Goal: Task Accomplishment & Management: Manage account settings

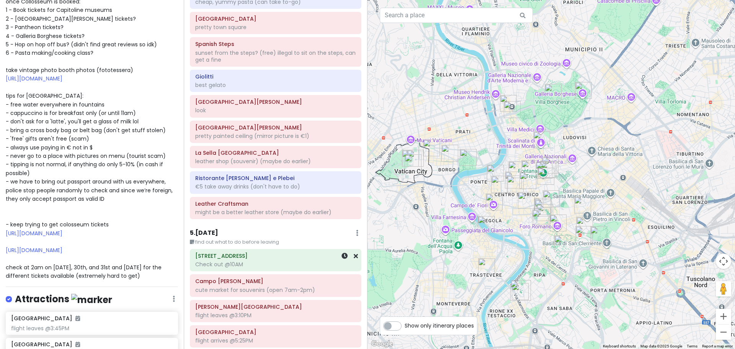
scroll to position [771, 0]
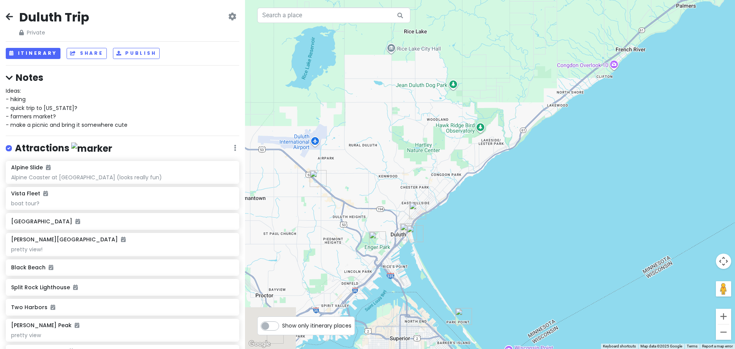
drag, startPoint x: 419, startPoint y: 241, endPoint x: 531, endPoint y: 157, distance: 139.8
click at [531, 157] on div at bounding box center [490, 174] width 490 height 349
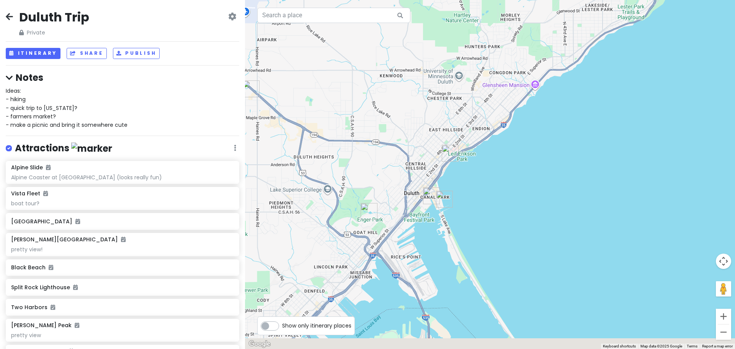
drag, startPoint x: 466, startPoint y: 204, endPoint x: 490, endPoint y: 185, distance: 30.4
click at [490, 185] on div at bounding box center [490, 174] width 490 height 349
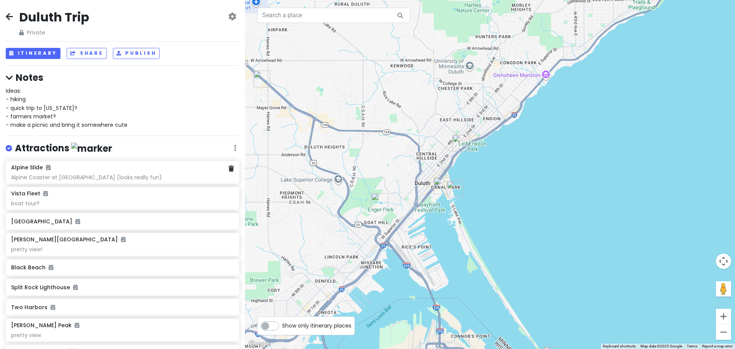
click at [83, 166] on div "Alpine Slide" at bounding box center [122, 167] width 222 height 7
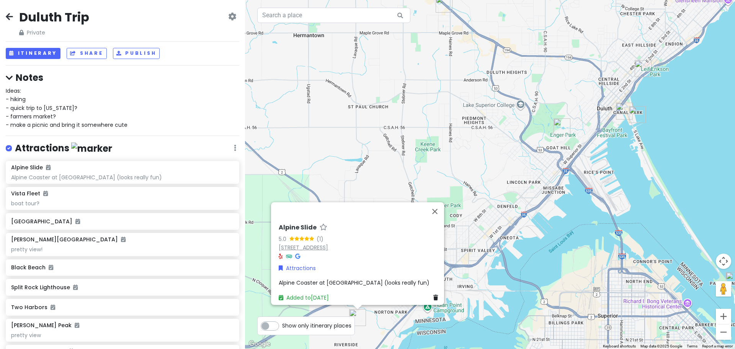
click at [320, 243] on link "9500 Spirit Mountain Pl, Duluth, MN 55810, USA" at bounding box center [303, 247] width 49 height 8
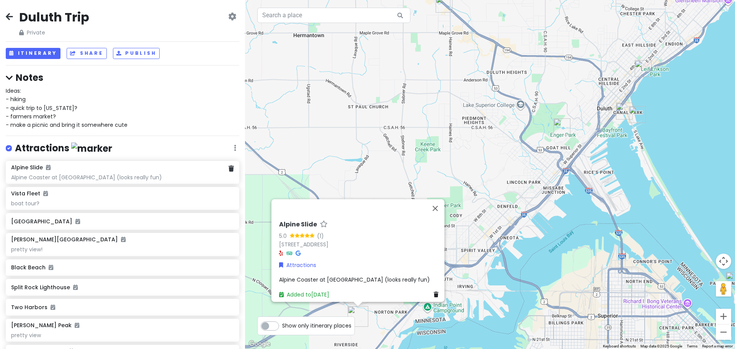
click at [64, 175] on div "Alpine Coaster at Spirit mountain (looks really fun)" at bounding box center [122, 177] width 222 height 7
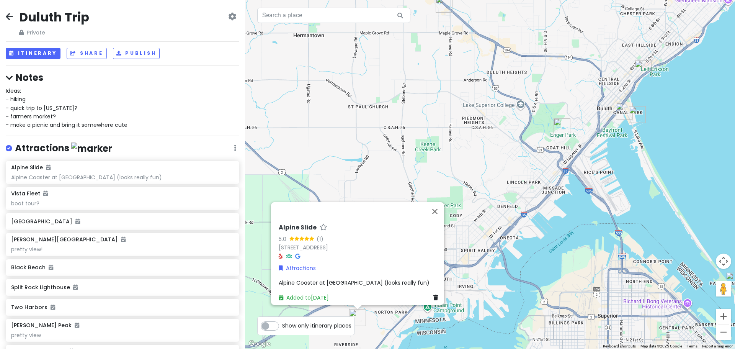
click at [355, 279] on span "Alpine Coaster at Spirit mountain (looks really fun)" at bounding box center [354, 283] width 151 height 8
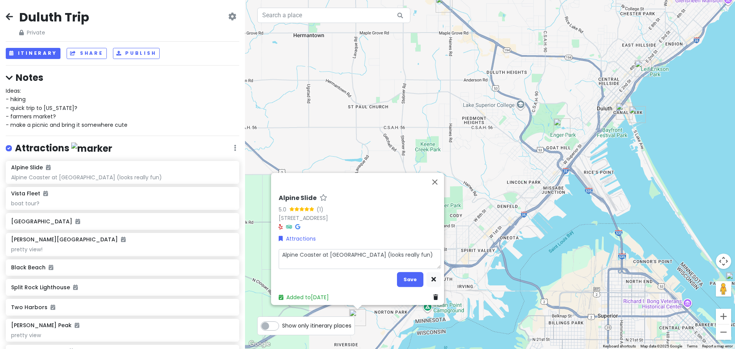
click at [423, 251] on textarea "Alpine Coaster at Spirit mountain (looks really fun)" at bounding box center [360, 259] width 162 height 20
type textarea "x"
type textarea "Alpine Coaster at Spirit mountain (looks really fun)"
type textarea "x"
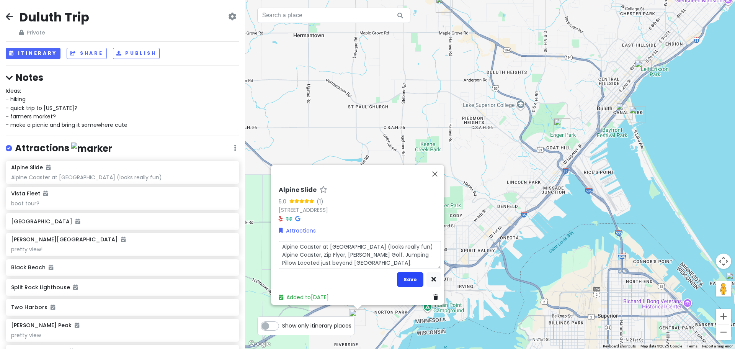
type textarea "Alpine Coaster at Spirit mountain (looks really fun) Alpine Coaster, Zip Flyer,…"
click at [414, 274] on button "Save" at bounding box center [410, 279] width 26 height 15
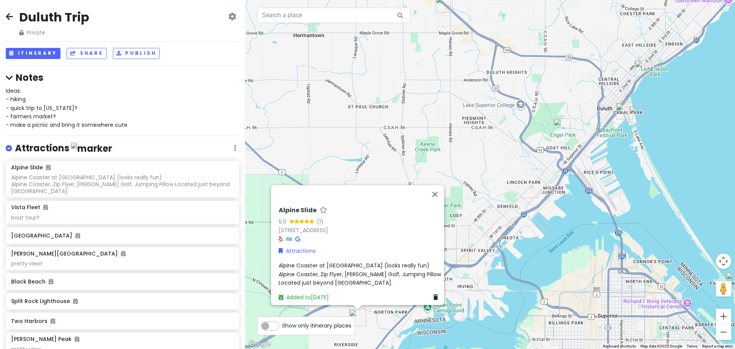
click at [357, 275] on span "Alpine Coaster at Spirit mountain (looks really fun) Alpine Coaster, Zip Flyer,…" at bounding box center [361, 273] width 164 height 25
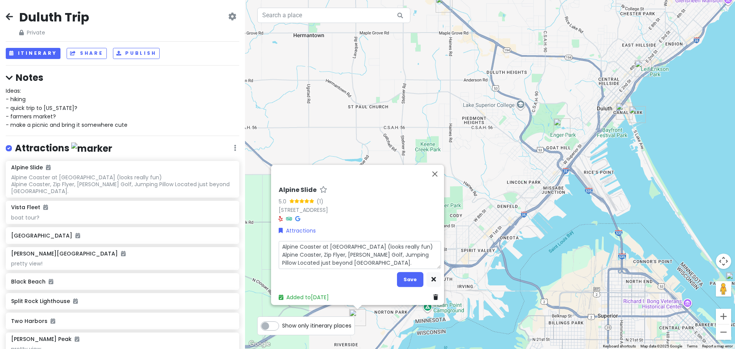
click at [279, 251] on textarea "Alpine Coaster at Spirit mountain (looks really fun) Alpine Coaster, Zip Flyer,…" at bounding box center [360, 255] width 162 height 28
type textarea "x"
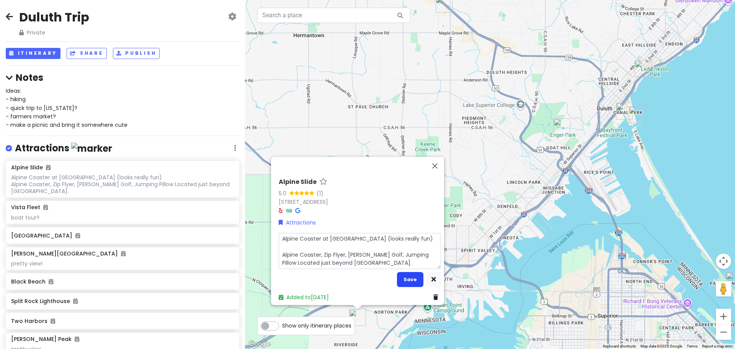
type textarea "Alpine Coaster at Spirit mountain (looks really fun) Alpine Coaster, Zip Flyer,…"
click at [409, 276] on button "Save" at bounding box center [410, 279] width 26 height 15
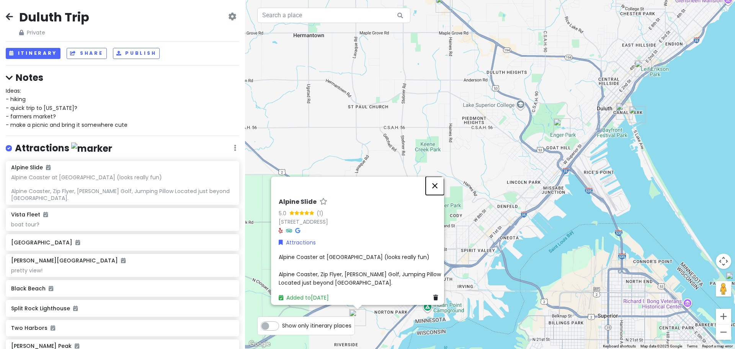
click at [441, 187] on button "Close" at bounding box center [435, 185] width 18 height 18
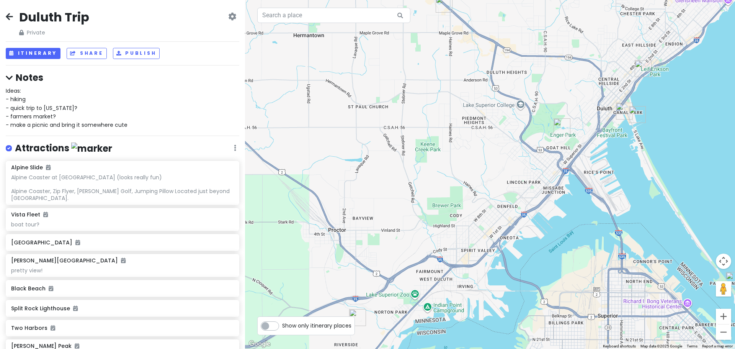
click at [5, 17] on div "Duluth Trip Private Change Dates Make a Copy Delete Trip Give Feedback 💡 Suppor…" at bounding box center [122, 174] width 245 height 349
click at [8, 15] on icon at bounding box center [9, 16] width 7 height 6
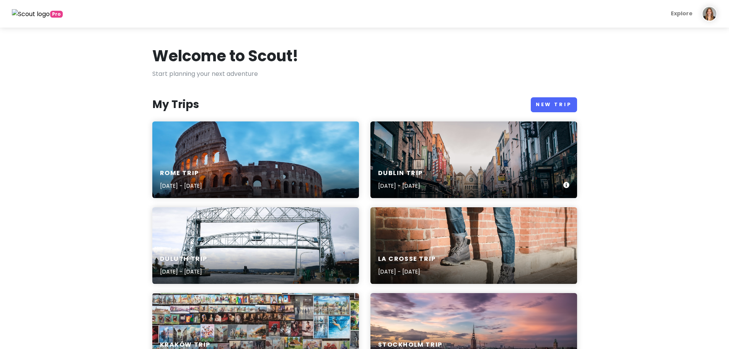
click at [471, 171] on div "Dublin Trip Sep 26, 2025 - Oct 4, 2025" at bounding box center [474, 180] width 207 height 36
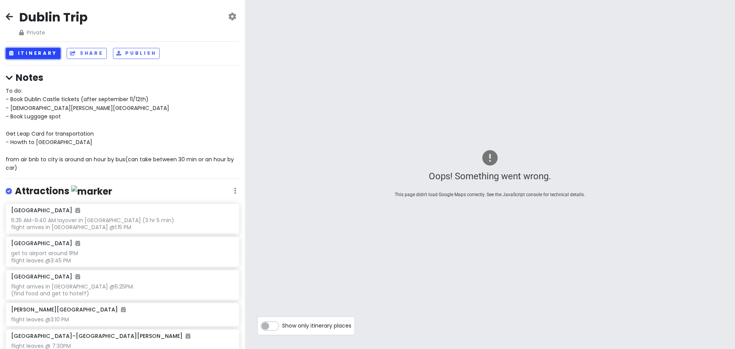
click at [33, 53] on button "Itinerary" at bounding box center [33, 53] width 55 height 11
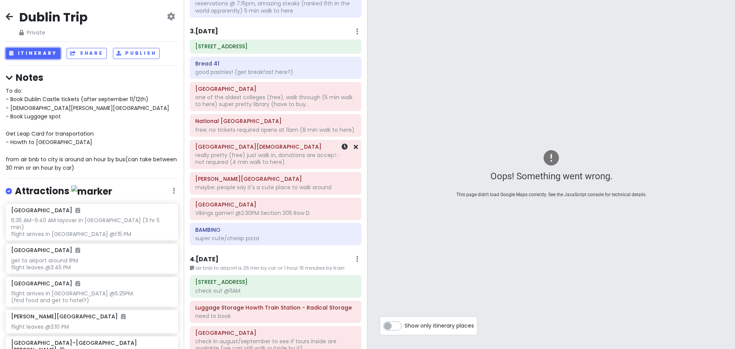
scroll to position [306, 0]
